Goal: Information Seeking & Learning: Learn about a topic

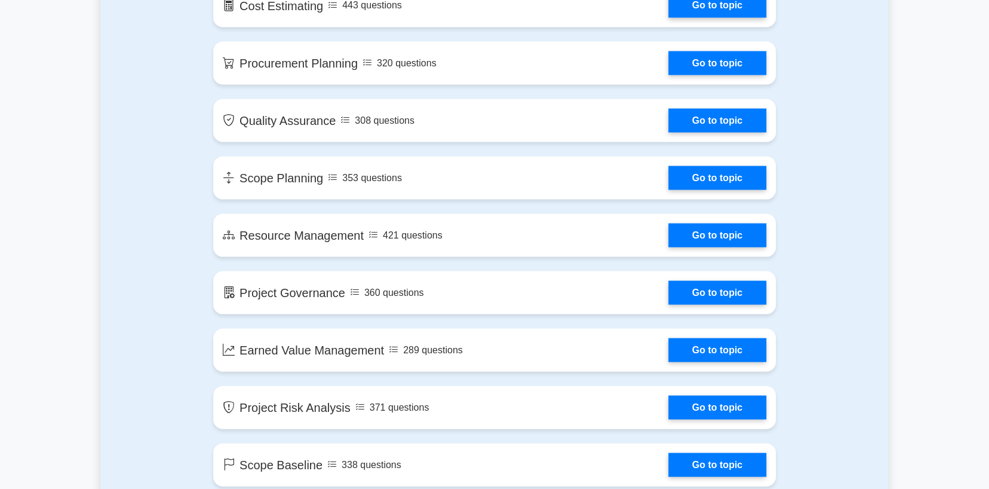
scroll to position [1434, 0]
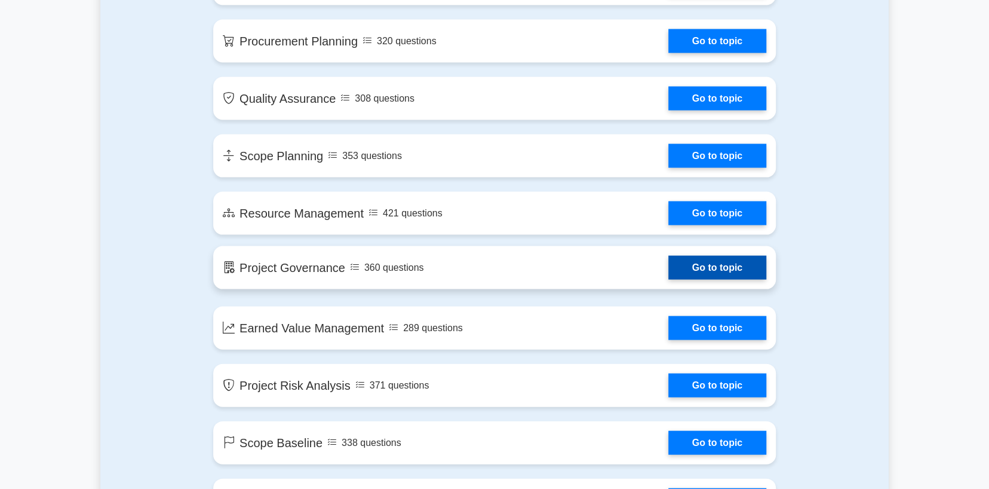
click at [721, 265] on link "Go to topic" at bounding box center [718, 268] width 98 height 24
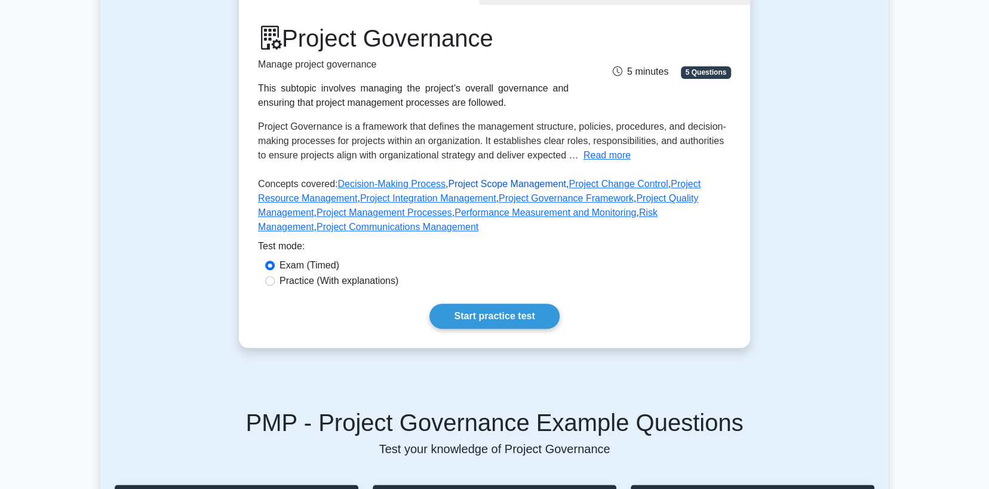
scroll to position [179, 0]
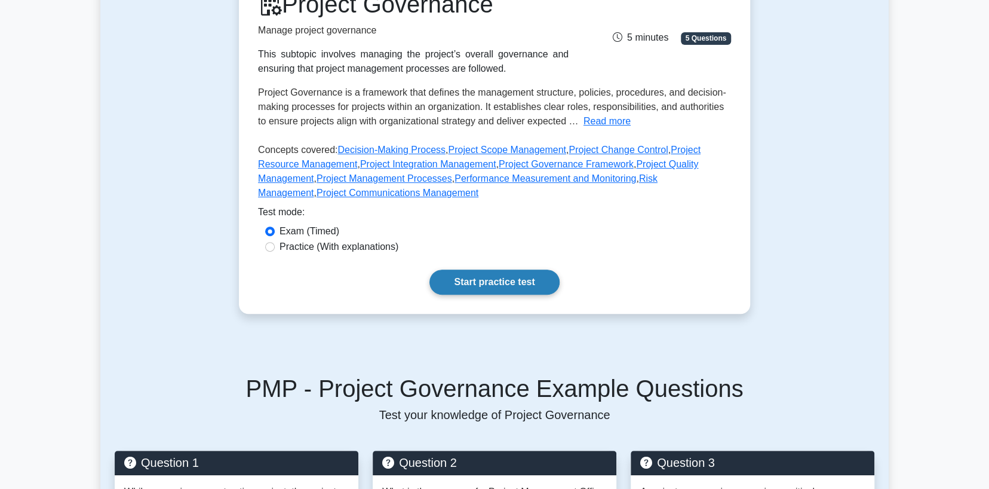
click at [482, 278] on link "Start practice test" at bounding box center [495, 281] width 130 height 25
